Goal: Information Seeking & Learning: Learn about a topic

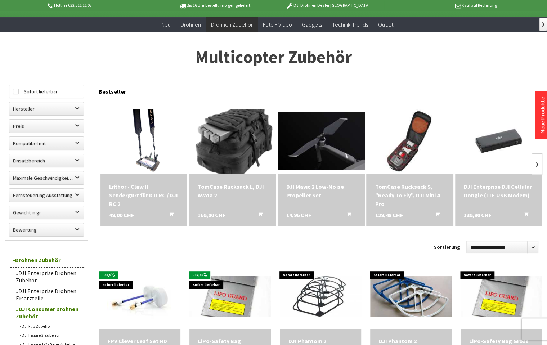
scroll to position [36, 0]
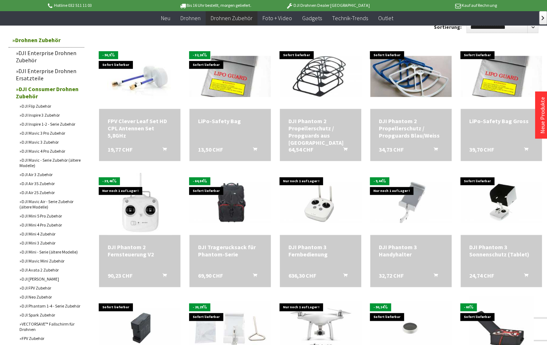
scroll to position [252, 0]
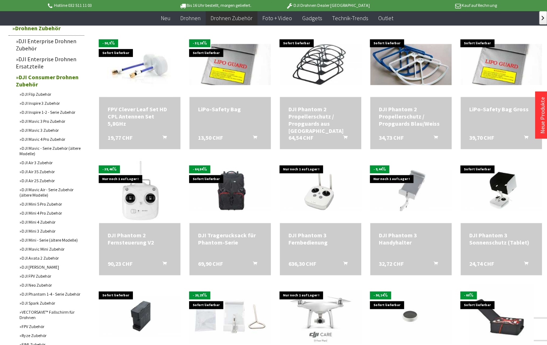
click at [41, 206] on link "DJI Mini 5 Pro Zubehör" at bounding box center [50, 203] width 68 height 9
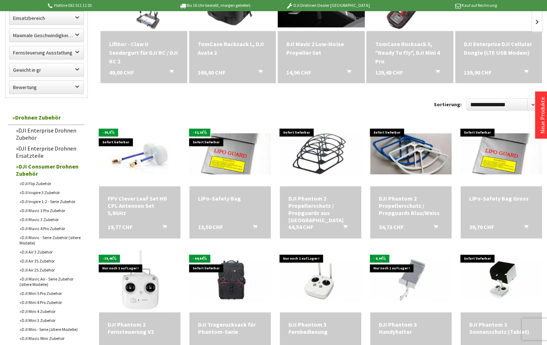
scroll to position [2, 0]
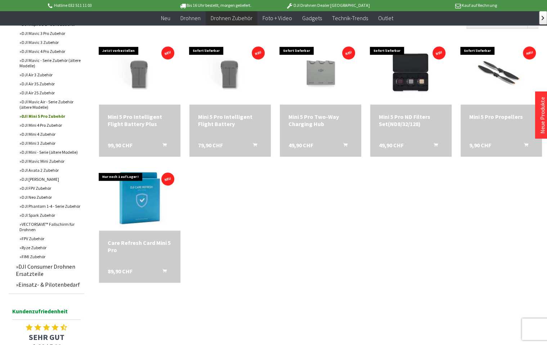
scroll to position [252, 0]
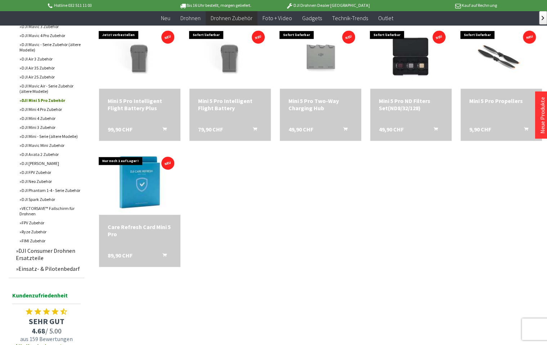
click at [19, 256] on link "DJI Consumer Drohnen Ersatzteile" at bounding box center [48, 254] width 72 height 18
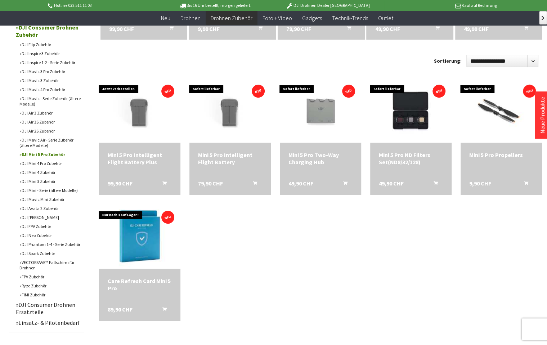
scroll to position [144, 0]
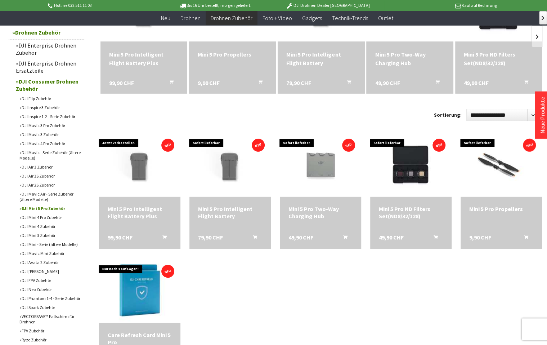
click at [51, 178] on link "DJI Air 3S Zubehör" at bounding box center [50, 175] width 68 height 9
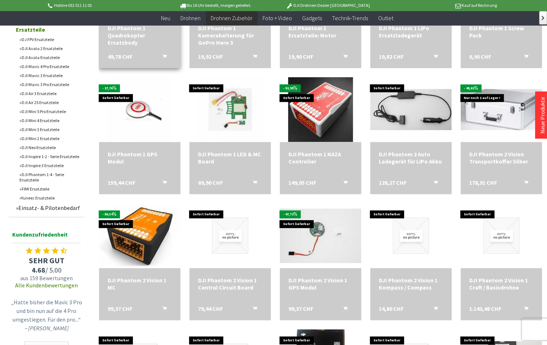
scroll to position [360, 0]
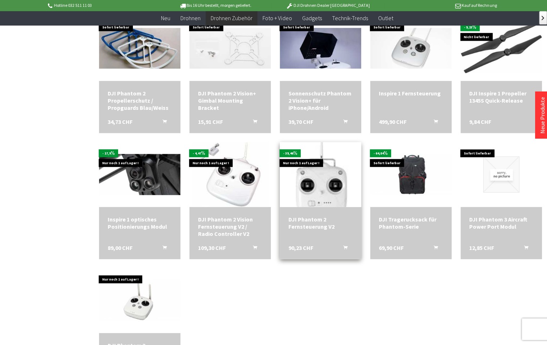
scroll to position [900, 0]
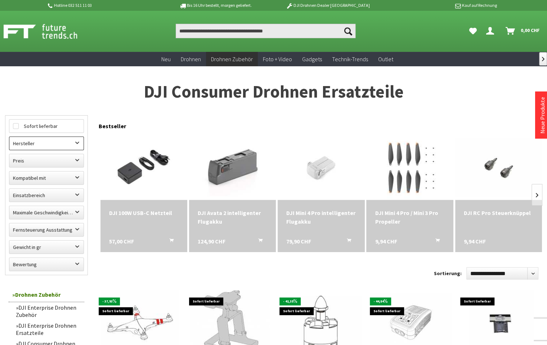
click at [78, 141] on label "Hersteller" at bounding box center [46, 143] width 74 height 13
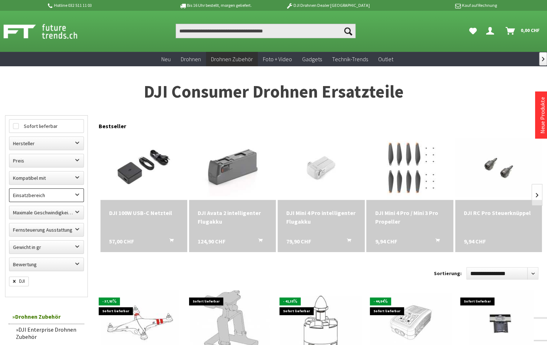
click at [78, 193] on label "Einsatzbereich" at bounding box center [46, 195] width 74 height 13
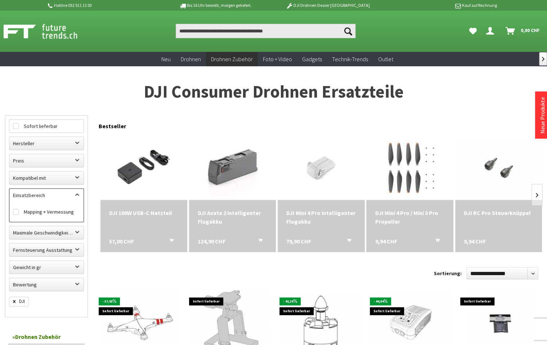
click at [78, 193] on label "Einsatzbereich" at bounding box center [46, 195] width 74 height 13
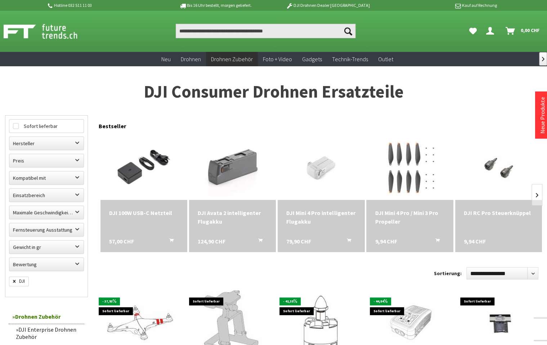
scroll to position [2, 0]
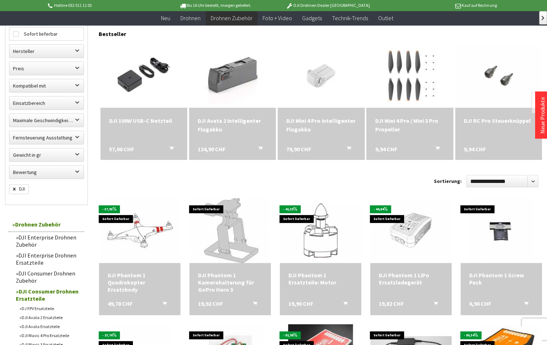
scroll to position [384, 0]
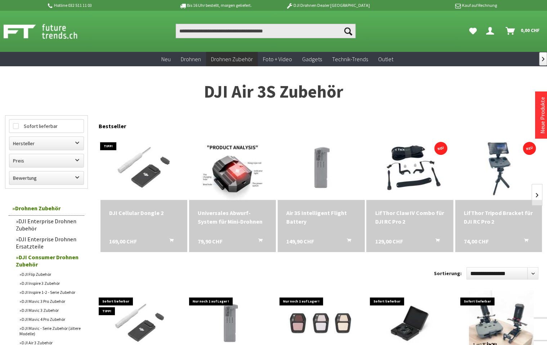
click at [479, 221] on div "LifThor Tripod Bracket für DJI RC Pro 2" at bounding box center [497, 216] width 69 height 17
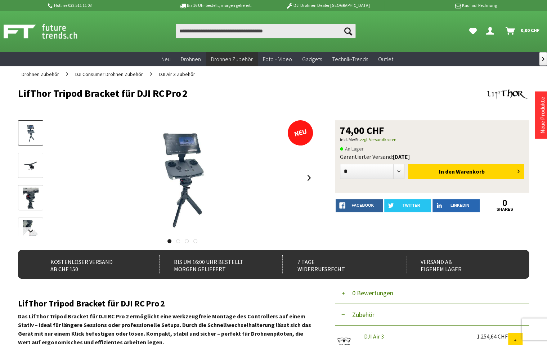
drag, startPoint x: 152, startPoint y: 94, endPoint x: 185, endPoint y: 96, distance: 32.8
click at [185, 96] on h1 "LifThor Tripod Bracket für DJI RC Pro 2" at bounding box center [222, 93] width 408 height 11
copy h1 "RC Pro 2"
click at [189, 33] on input "Produkt, Marke, Kategorie, EAN, Artikelnummer…" at bounding box center [266, 31] width 180 height 14
paste input "********"
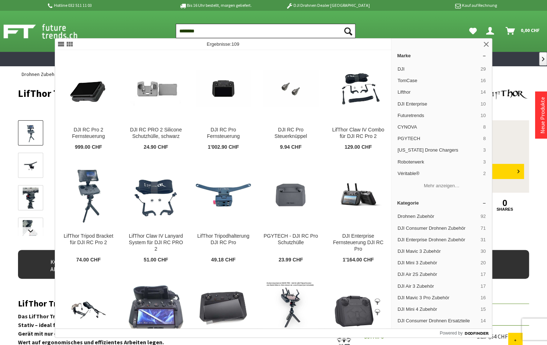
type input "********"
click at [351, 28] on icon "Suchen" at bounding box center [348, 31] width 8 height 8
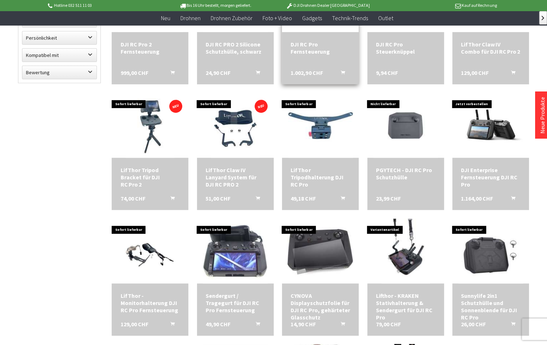
scroll to position [180, 0]
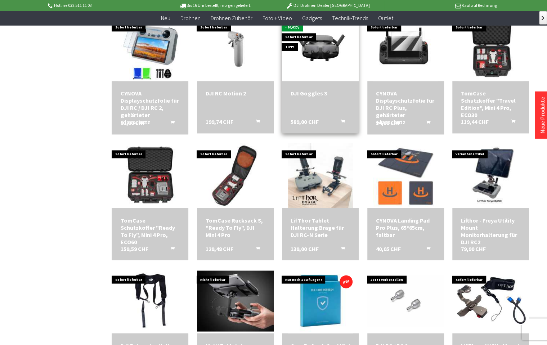
scroll to position [648, 0]
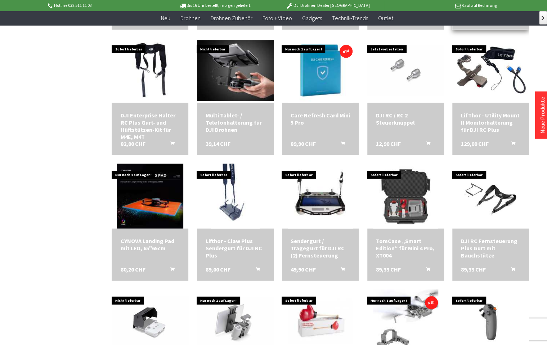
scroll to position [900, 0]
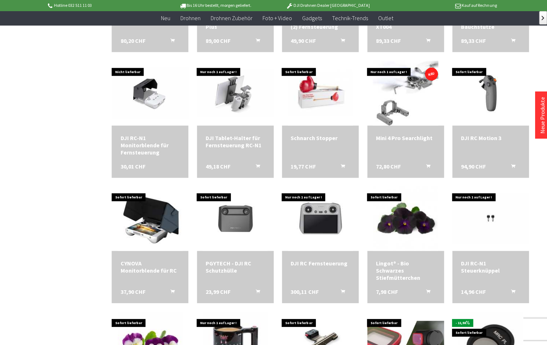
scroll to position [1079, 0]
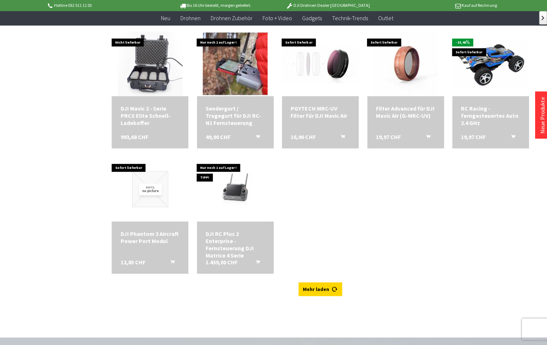
scroll to position [1799, 0]
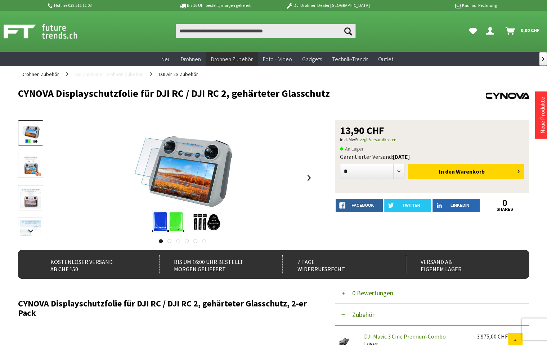
click at [139, 74] on span "DJI Consumer Drohnen Zubehör" at bounding box center [109, 74] width 68 height 6
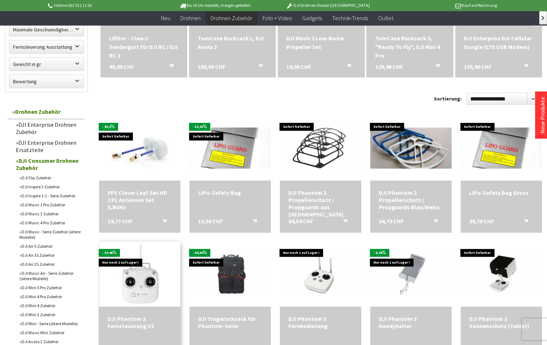
scroll to position [324, 0]
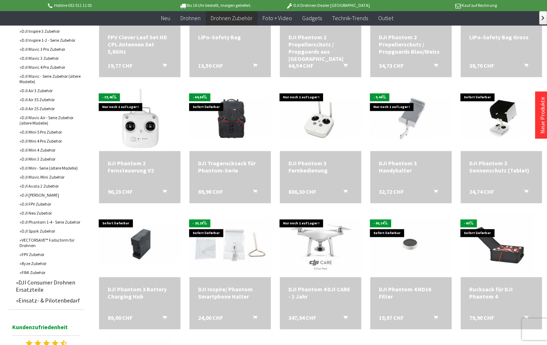
click at [51, 101] on link "DJI Air 3S Zubehör" at bounding box center [50, 99] width 68 height 9
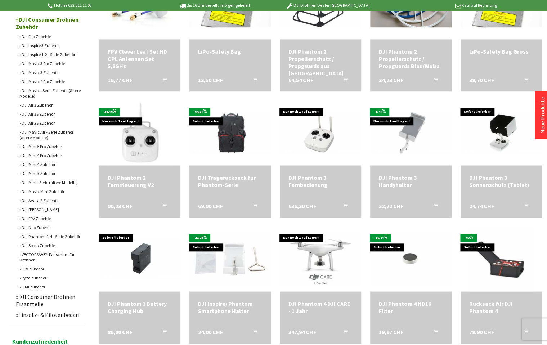
scroll to position [8, 0]
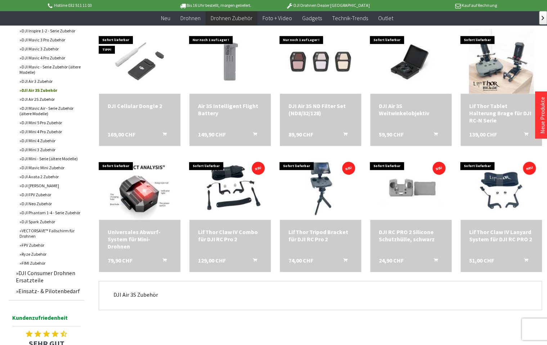
scroll to position [216, 0]
